Goal: Task Accomplishment & Management: Manage account settings

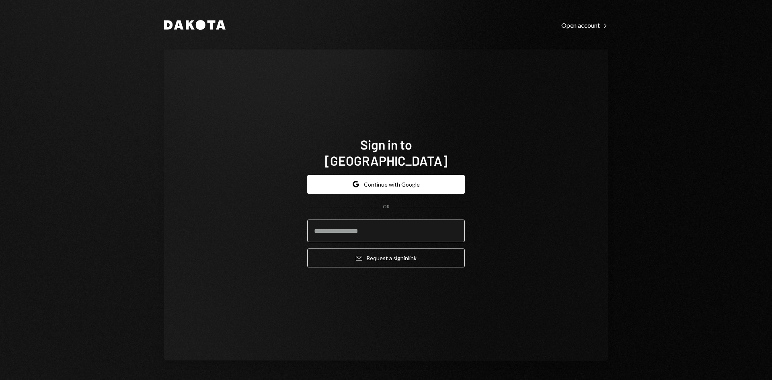
click at [371, 227] on input "email" at bounding box center [386, 231] width 158 height 23
type input "**********"
click at [307, 249] on button "Email Request a sign in link" at bounding box center [386, 258] width 158 height 19
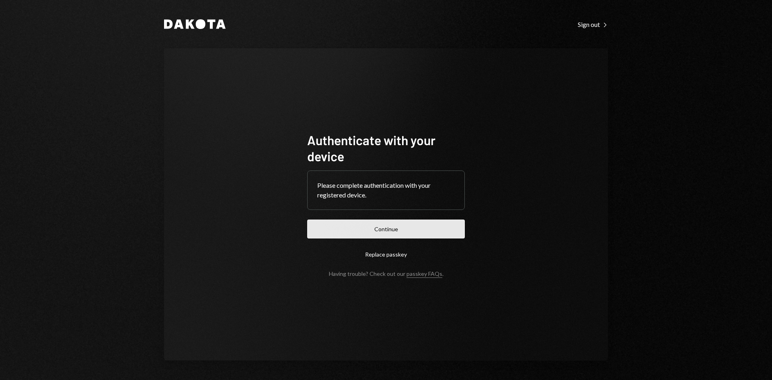
click at [368, 224] on button "Continue" at bounding box center [386, 229] width 158 height 19
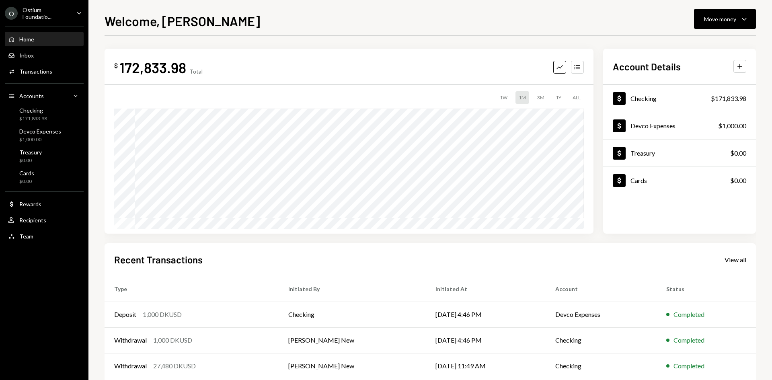
click at [59, 7] on div "Ostium Foundatio..." at bounding box center [46, 13] width 47 height 14
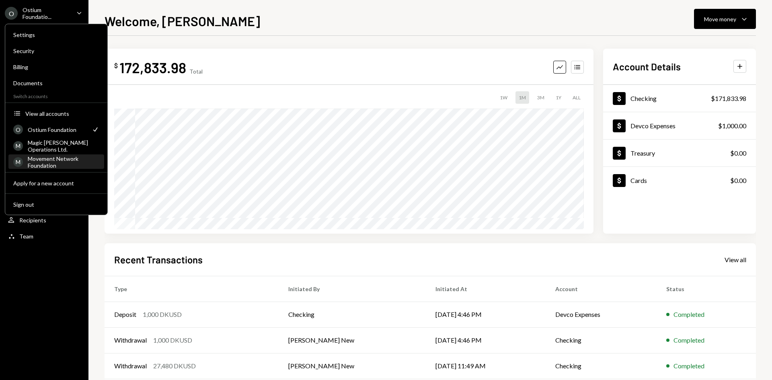
click at [47, 164] on div "Movement Network Foundation" at bounding box center [64, 162] width 72 height 14
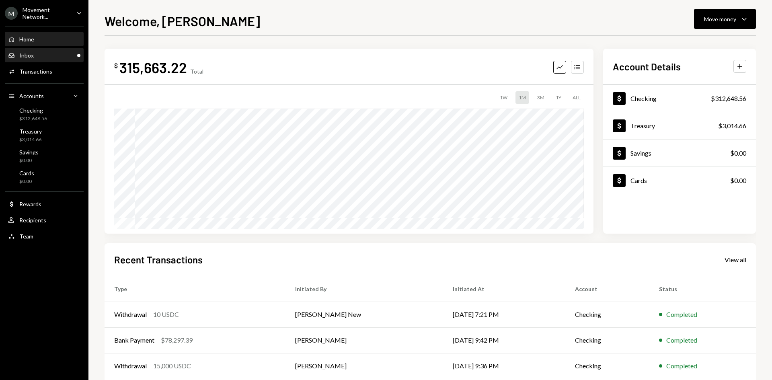
click at [53, 49] on div "Inbox Inbox" at bounding box center [44, 56] width 72 height 14
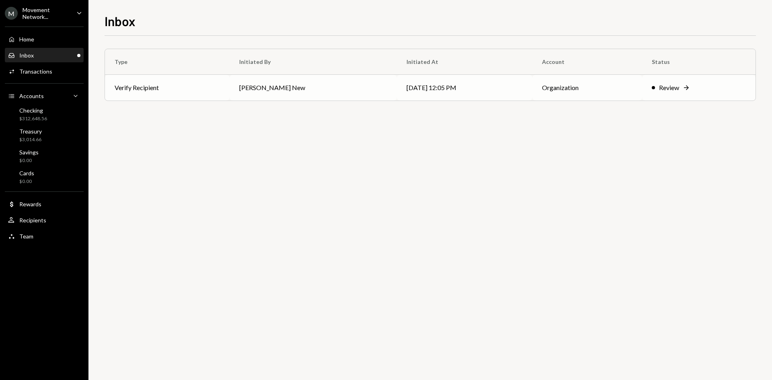
click at [257, 87] on td "[PERSON_NAME] New" at bounding box center [313, 88] width 167 height 26
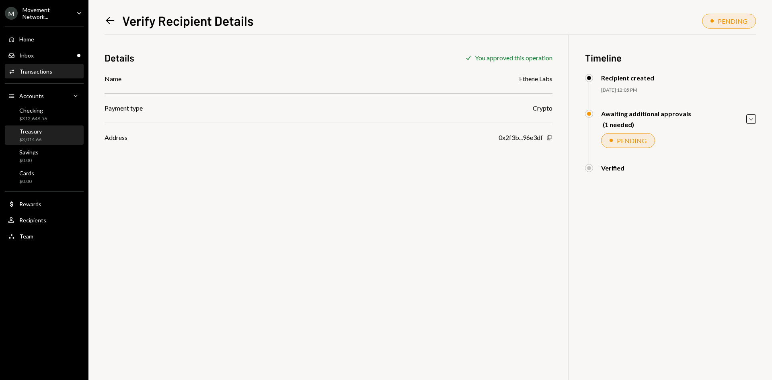
click at [34, 139] on div "$3,014.66" at bounding box center [30, 139] width 23 height 7
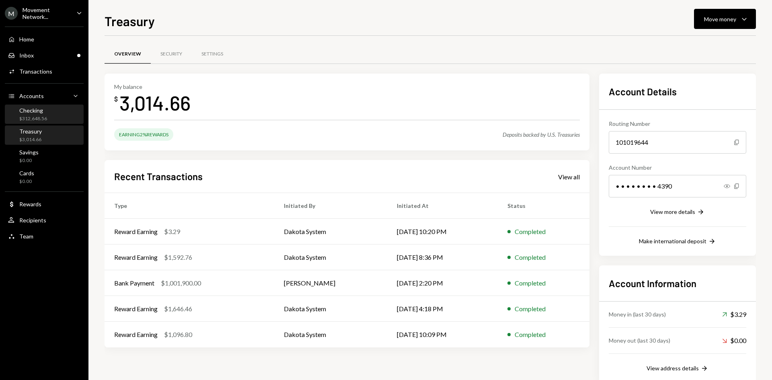
click at [53, 115] on div "Checking $312,648.56" at bounding box center [44, 114] width 72 height 15
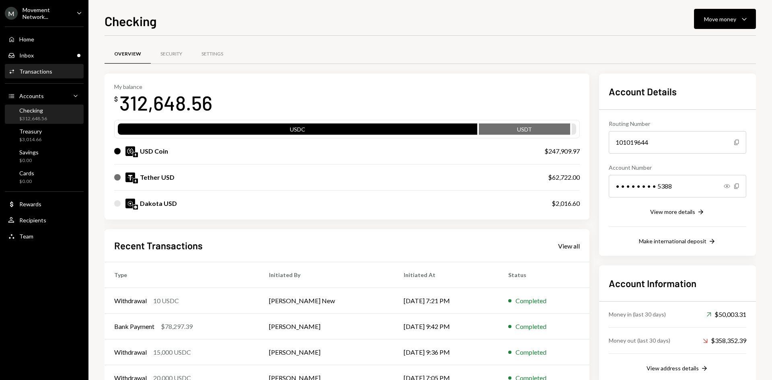
click at [49, 72] on div "Transactions" at bounding box center [35, 71] width 33 height 7
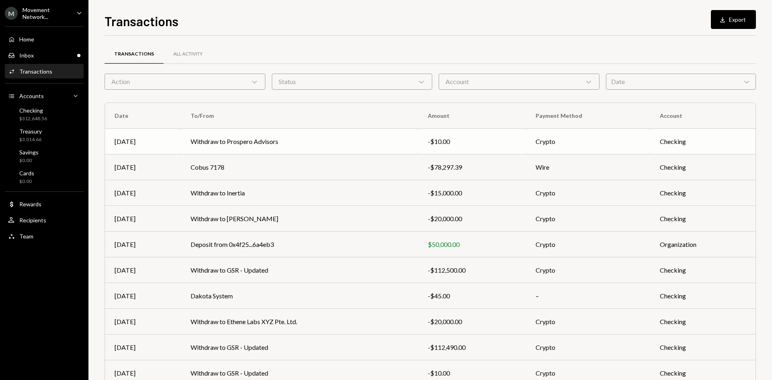
click at [296, 135] on td "Withdraw to Prospero Advisors" at bounding box center [299, 142] width 237 height 26
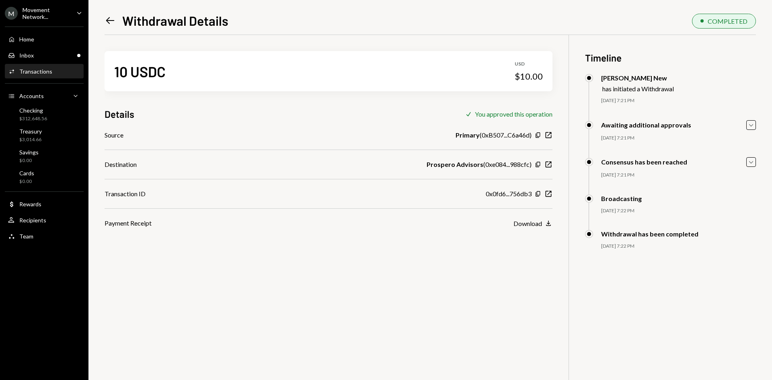
click at [746, 130] on div "Awaiting additional approvals Caret Down" at bounding box center [670, 125] width 171 height 10
click at [749, 127] on icon "Caret Down" at bounding box center [751, 125] width 9 height 9
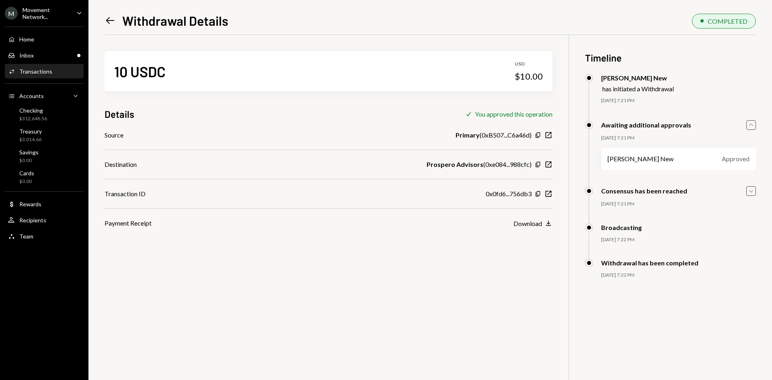
click at [750, 187] on icon "Caret Down" at bounding box center [751, 191] width 9 height 9
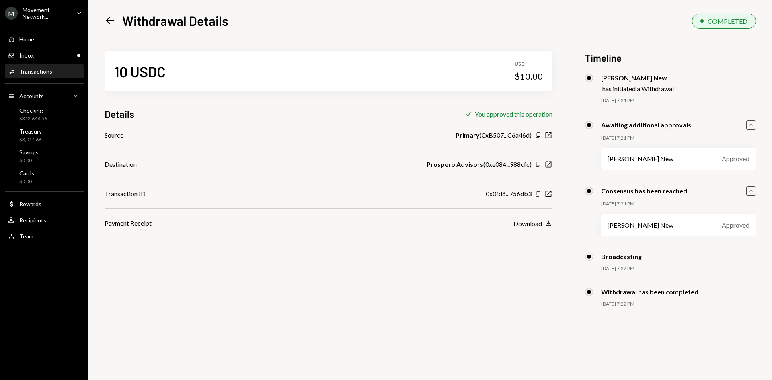
click at [107, 22] on icon "Left Arrow" at bounding box center [110, 20] width 11 height 11
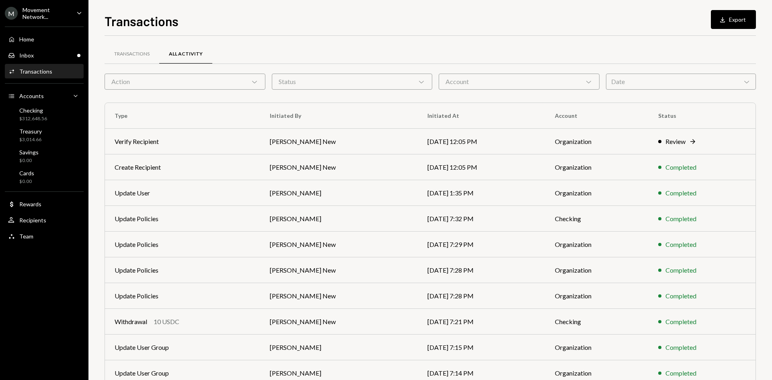
click at [233, 80] on div "Action Chevron Down" at bounding box center [185, 82] width 161 height 16
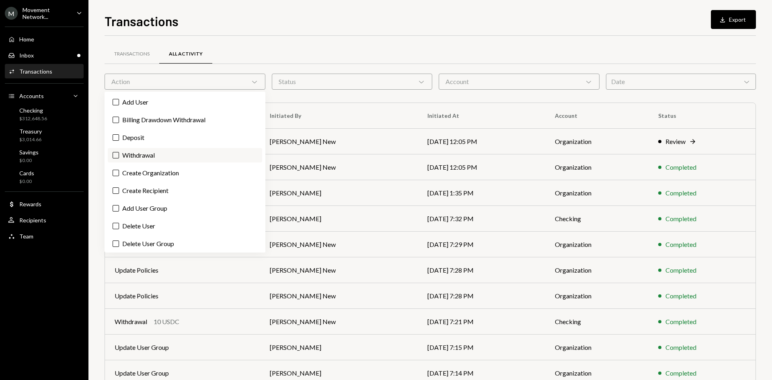
click at [180, 154] on label "Withdrawal" at bounding box center [185, 155] width 154 height 14
click at [119, 154] on button "Withdrawal" at bounding box center [116, 155] width 6 height 6
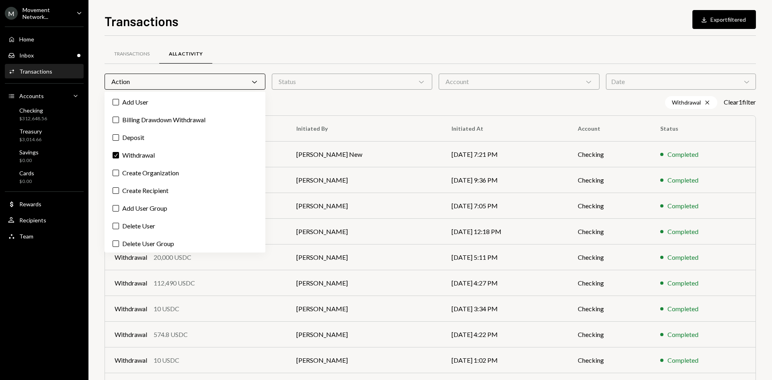
click at [391, 36] on div "Transactions All Activity Action Chevron Down Status Chevron Down Account Chevr…" at bounding box center [431, 234] width 652 height 397
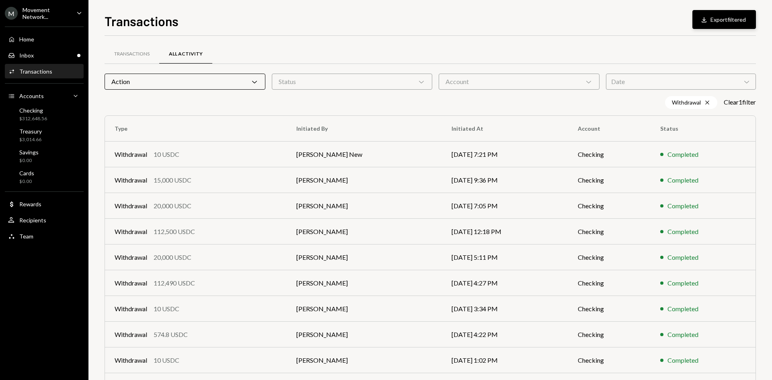
click at [732, 20] on button "Download Export filtered" at bounding box center [725, 19] width 64 height 19
click at [38, 226] on div "User Recipients" at bounding box center [44, 221] width 72 height 14
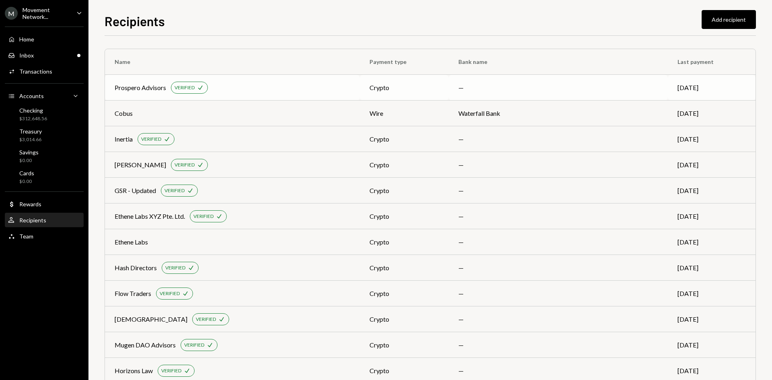
click at [301, 95] on td "Prospero Advisors VERIFIED Check" at bounding box center [232, 88] width 255 height 26
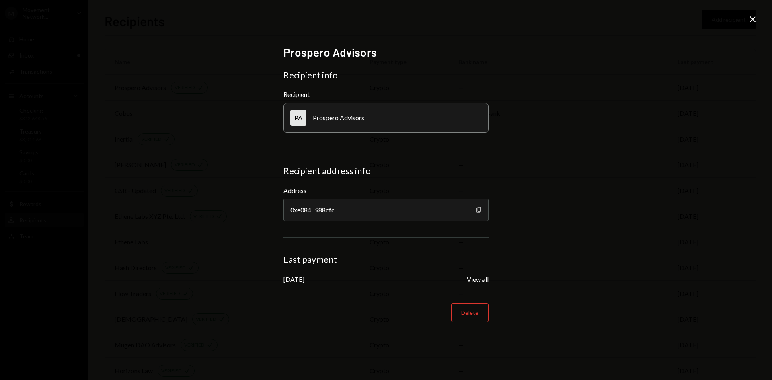
click at [478, 211] on icon "button" at bounding box center [479, 209] width 4 height 5
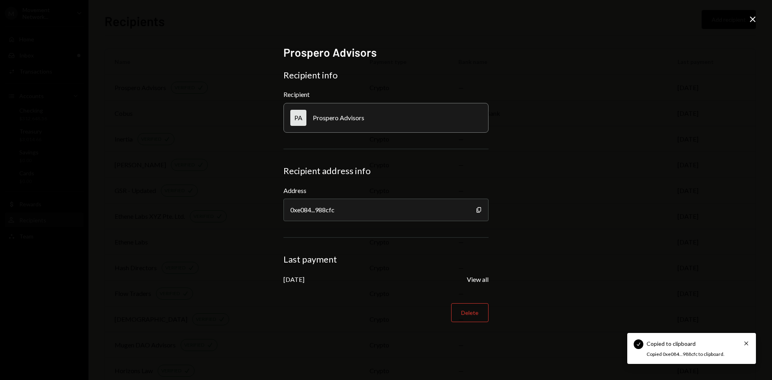
click at [753, 18] on icon "Close" at bounding box center [753, 19] width 10 height 10
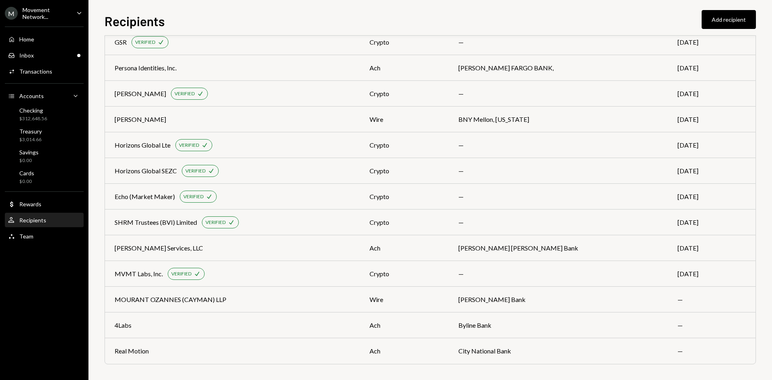
scroll to position [612, 0]
click at [39, 58] on div "Inbox Inbox" at bounding box center [44, 55] width 72 height 7
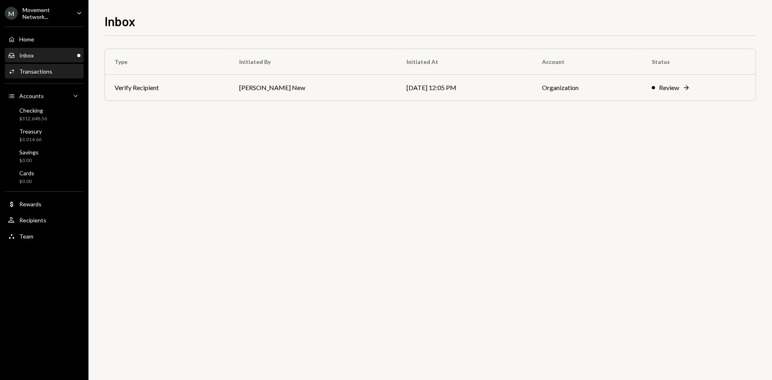
click at [39, 69] on div "Transactions" at bounding box center [35, 71] width 33 height 7
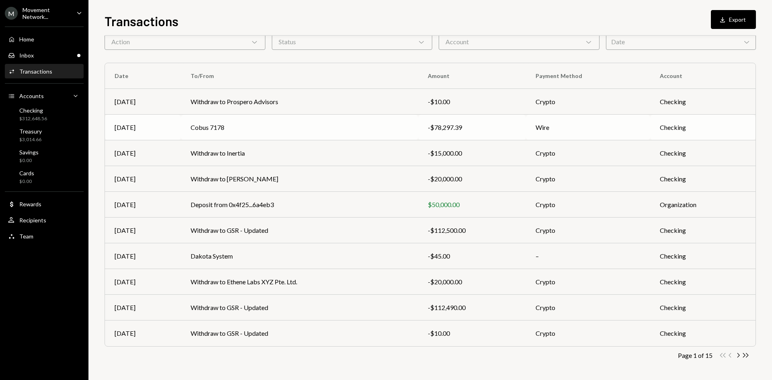
scroll to position [39, 0]
click at [739, 356] on icon "Chevron Right" at bounding box center [738, 356] width 8 height 8
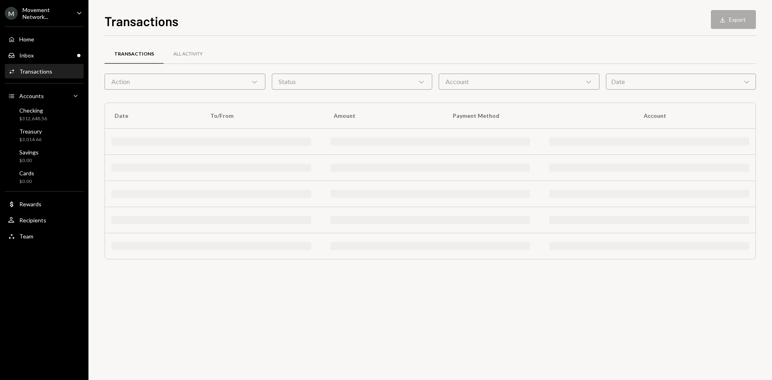
scroll to position [0, 0]
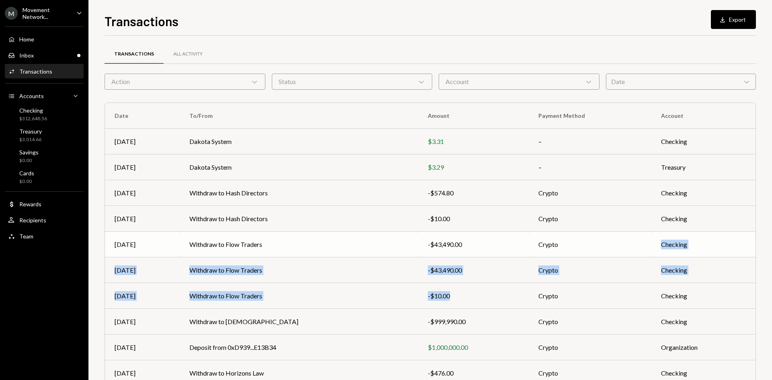
drag, startPoint x: 515, startPoint y: 298, endPoint x: 544, endPoint y: 253, distance: 53.1
click at [544, 253] on tbody "Jul 17 Dakota System $3.31 – Checking Jul 17 Dakota System $3.29 – Treasury Jul…" at bounding box center [430, 257] width 651 height 257
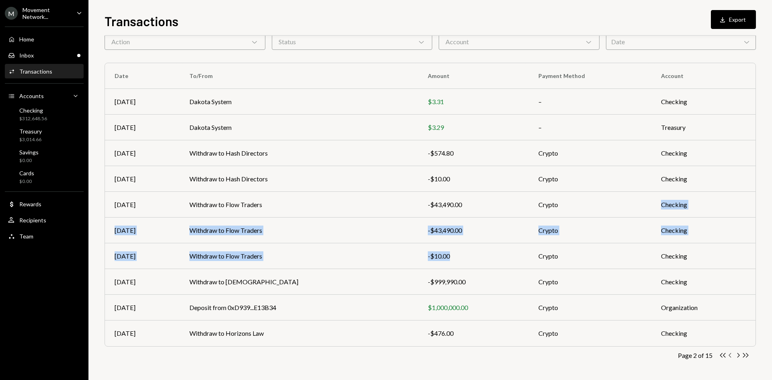
click at [730, 353] on icon "Chevron Left" at bounding box center [731, 356] width 8 height 8
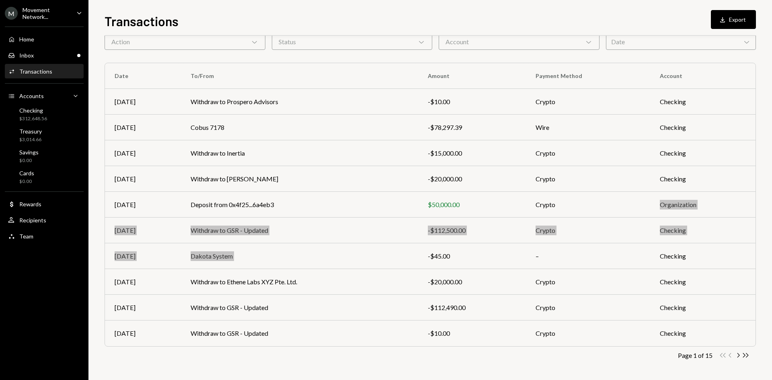
scroll to position [0, 0]
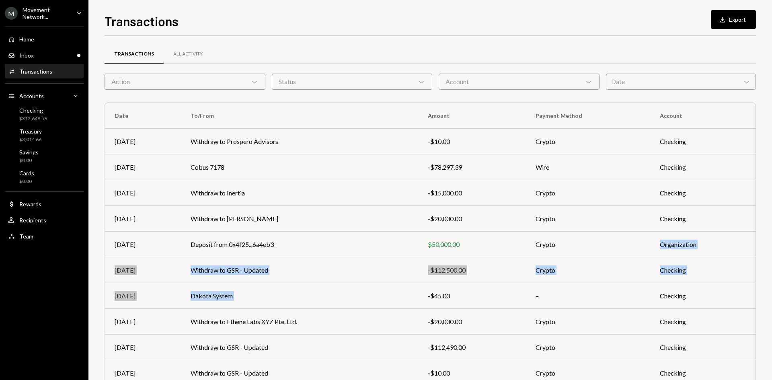
click at [232, 82] on div "Action Chevron Down" at bounding box center [185, 82] width 161 height 16
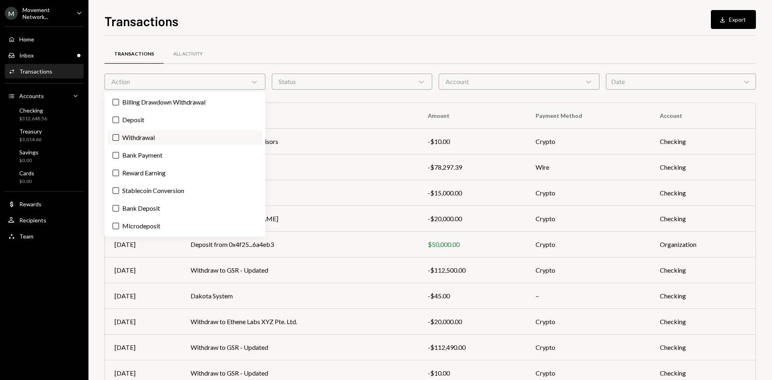
click at [169, 138] on label "Withdrawal" at bounding box center [185, 137] width 154 height 14
click at [119, 138] on button "Withdrawal" at bounding box center [116, 137] width 6 height 6
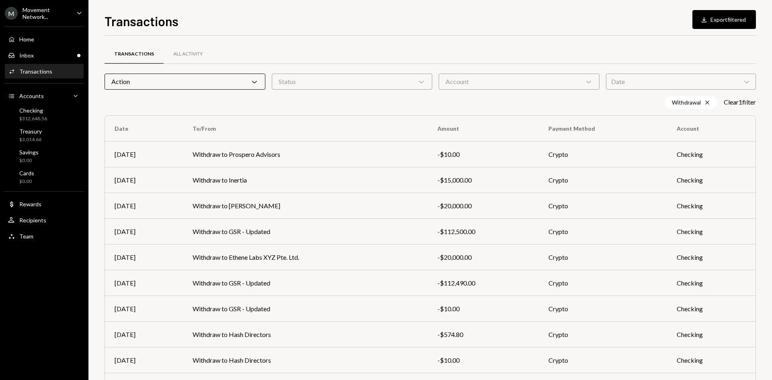
click at [348, 101] on div "Withdrawal Cross Clear 1 filter" at bounding box center [431, 102] width 652 height 13
